Goal: Information Seeking & Learning: Check status

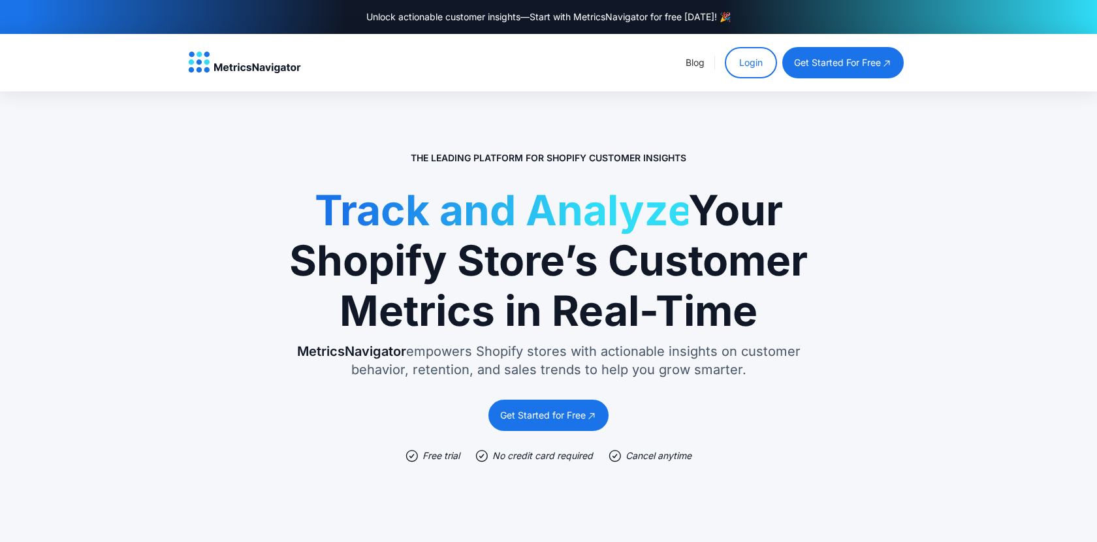
click at [740, 57] on link "Login" at bounding box center [751, 62] width 52 height 31
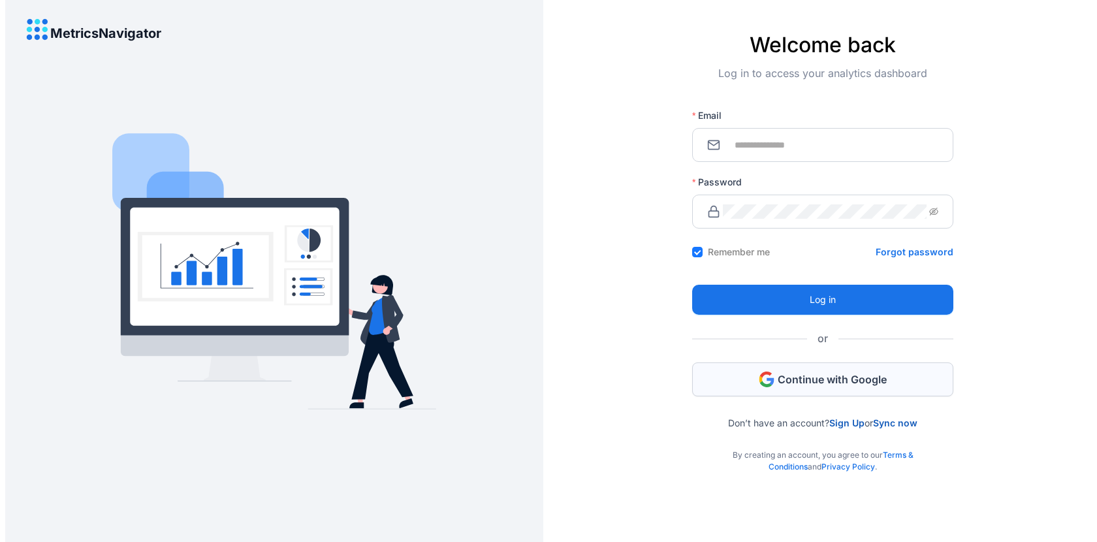
click at [766, 375] on icon "button" at bounding box center [767, 379] width 16 height 16
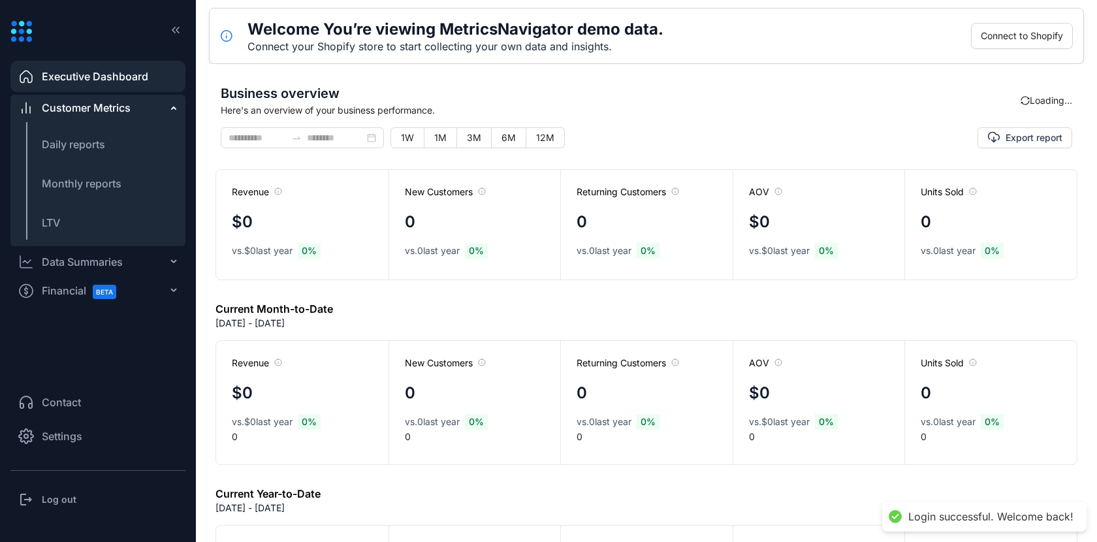
type input "**********"
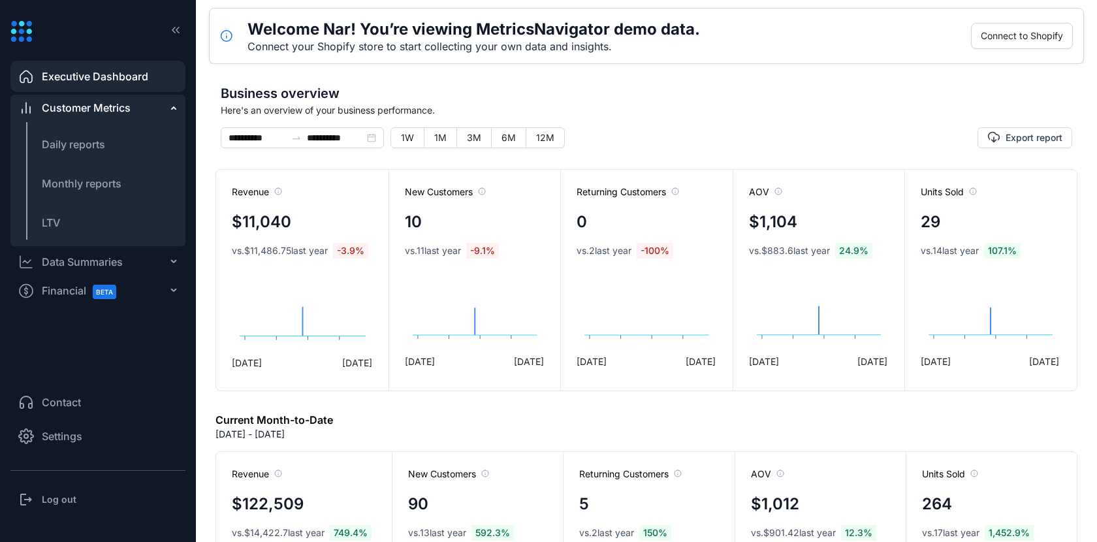
click at [69, 430] on span "Settings" at bounding box center [62, 436] width 40 height 16
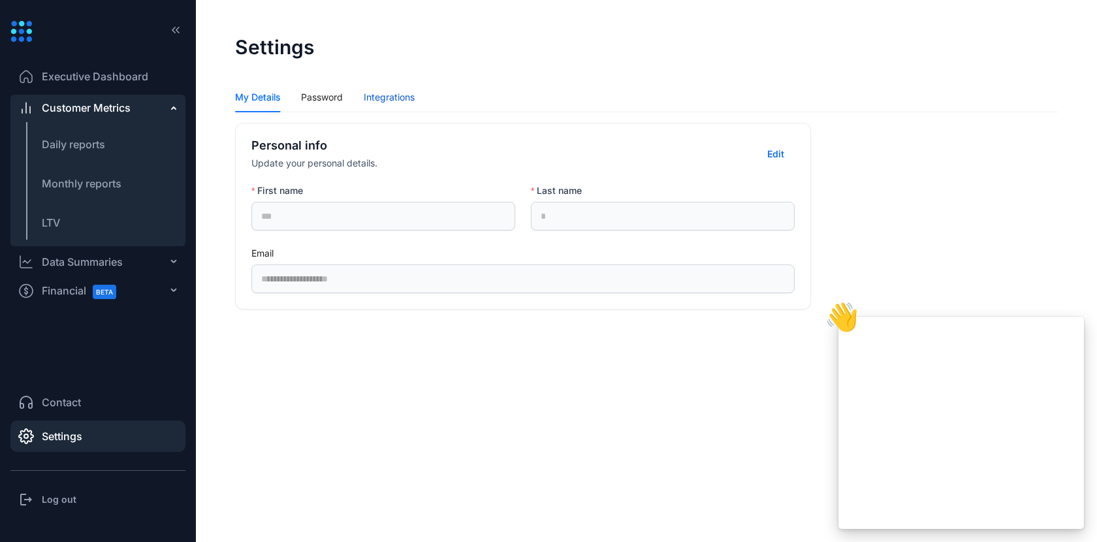
click at [394, 98] on div "Integrations" at bounding box center [389, 97] width 51 height 14
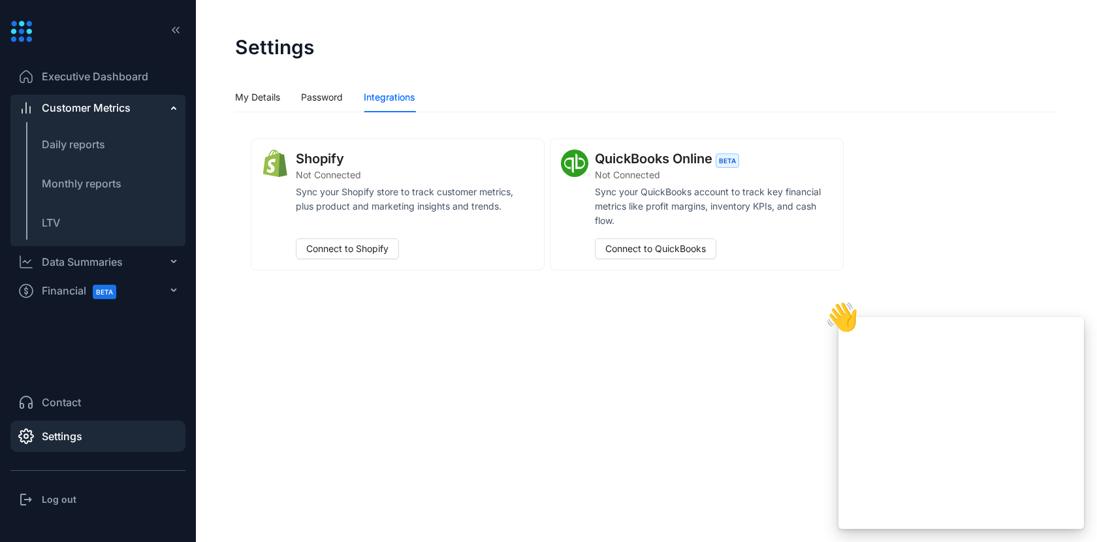
click at [347, 97] on div "My Details Password Integrations" at bounding box center [325, 97] width 180 height 30
click at [328, 97] on div "Password" at bounding box center [322, 97] width 42 height 14
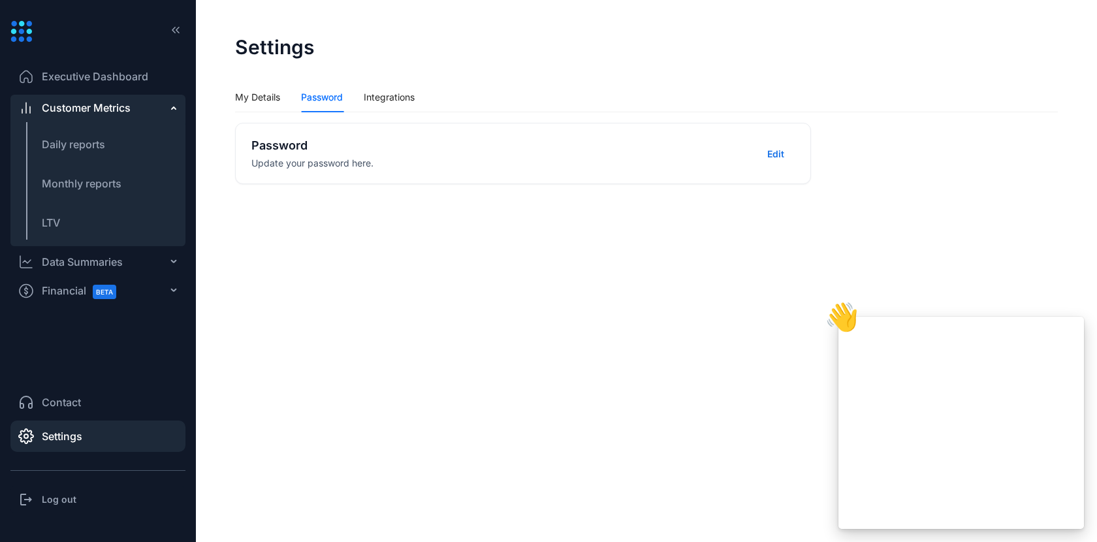
click at [66, 403] on span "Contact" at bounding box center [61, 402] width 39 height 16
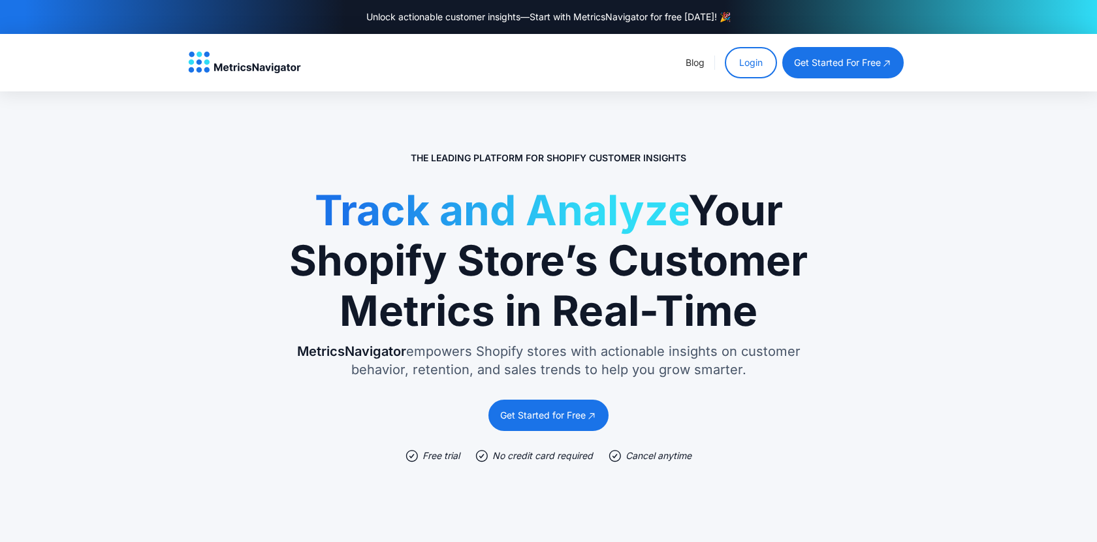
click at [739, 66] on link "Login" at bounding box center [751, 62] width 52 height 31
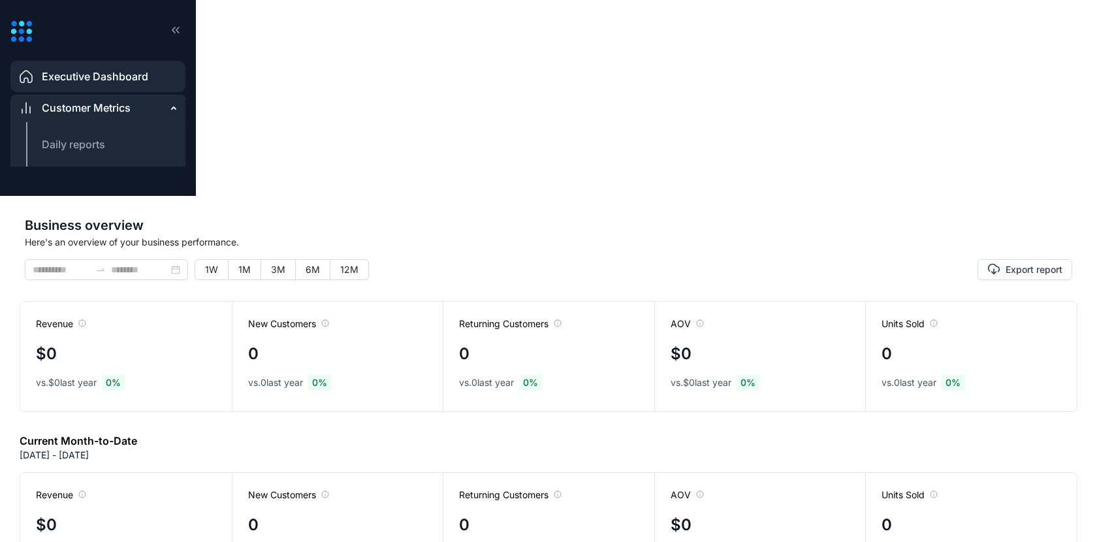
type input "**********"
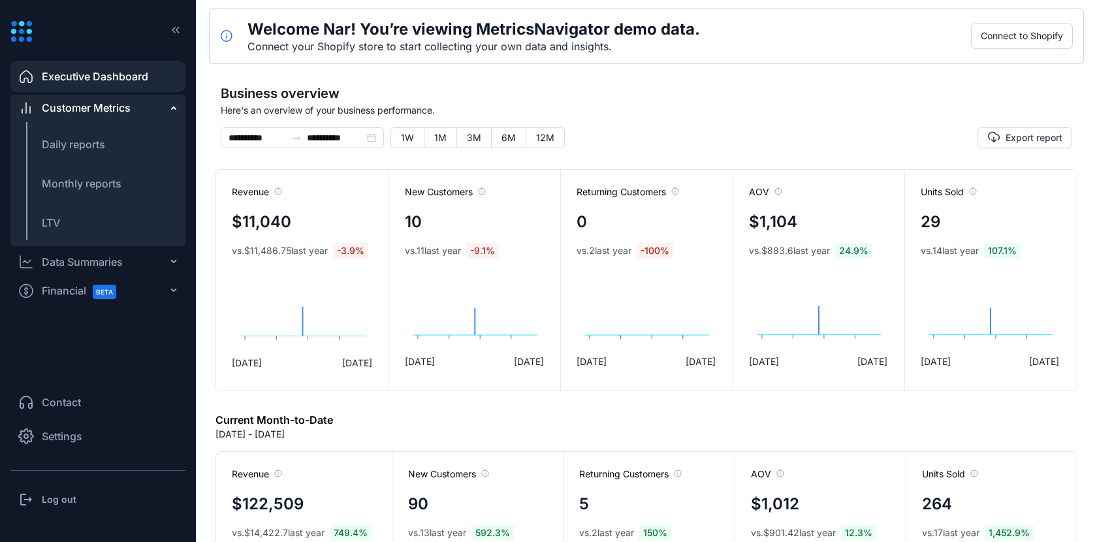
click at [117, 78] on span "Executive Dashboard" at bounding box center [95, 77] width 106 height 16
click at [102, 108] on span "Customer Metrics" at bounding box center [86, 108] width 89 height 16
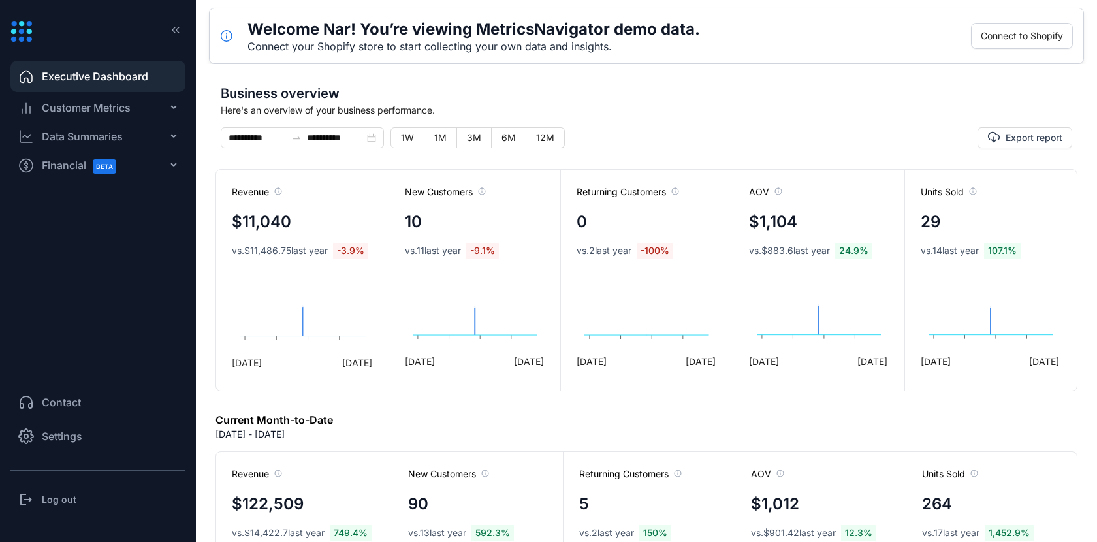
click at [101, 110] on span "Customer Metrics" at bounding box center [86, 108] width 89 height 16
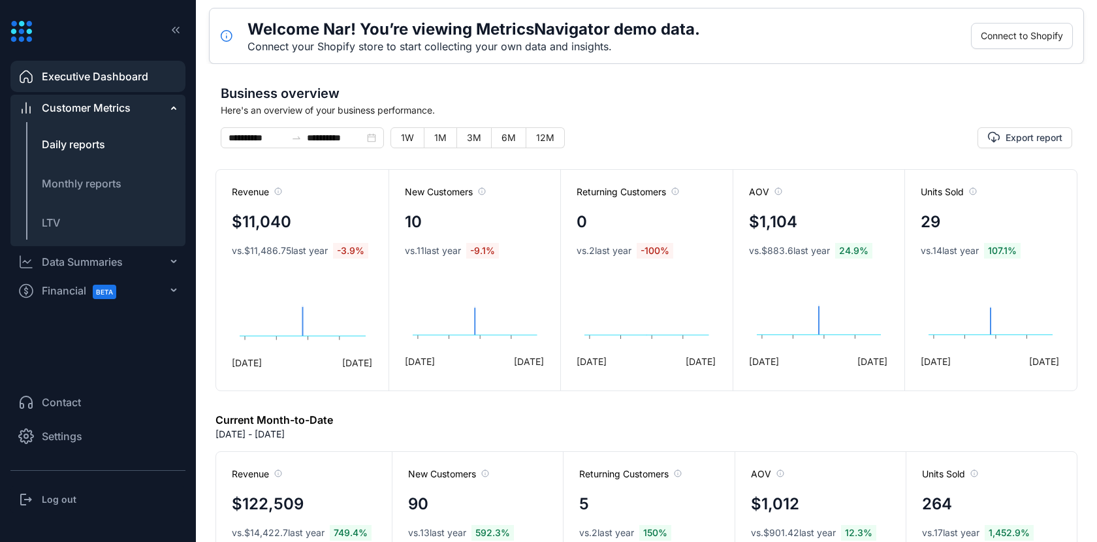
click at [98, 140] on span "Daily reports" at bounding box center [73, 144] width 63 height 13
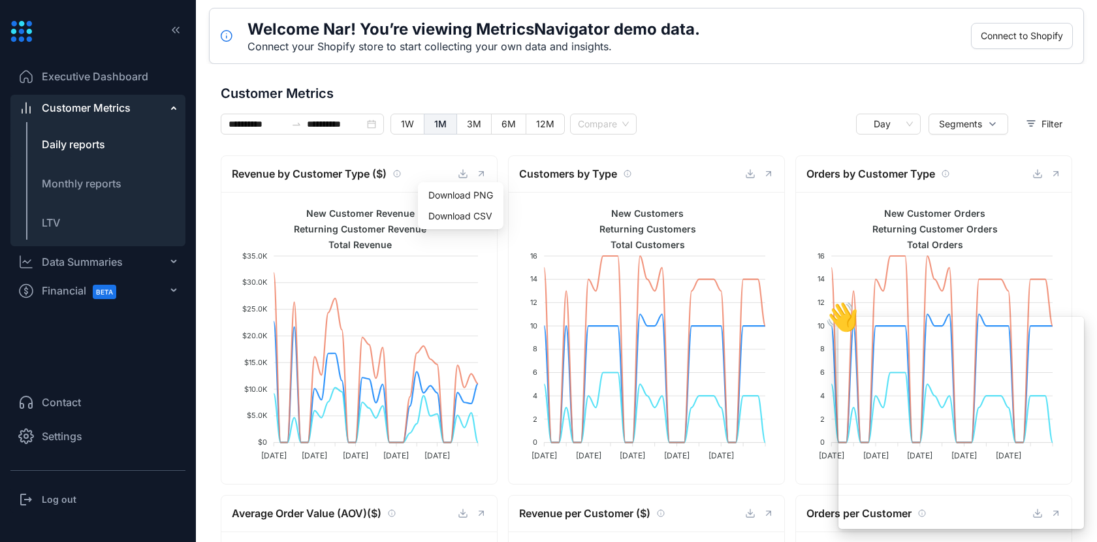
click at [473, 174] on link at bounding box center [463, 173] width 26 height 10
